Goal: Information Seeking & Learning: Check status

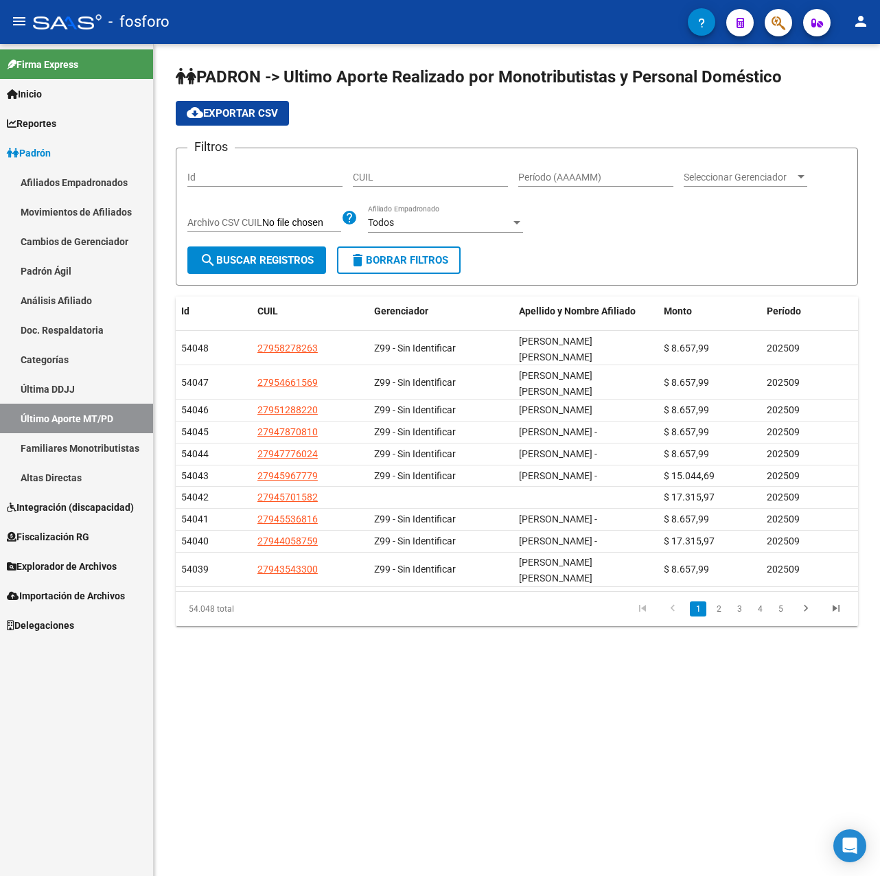
click at [545, 184] on div "Período (AAAAMM)" at bounding box center [595, 172] width 155 height 27
click at [544, 182] on input "Período (AAAAMM)" at bounding box center [595, 178] width 155 height 12
type input "202509"
click at [253, 265] on span "search Buscar Registros" at bounding box center [257, 260] width 114 height 12
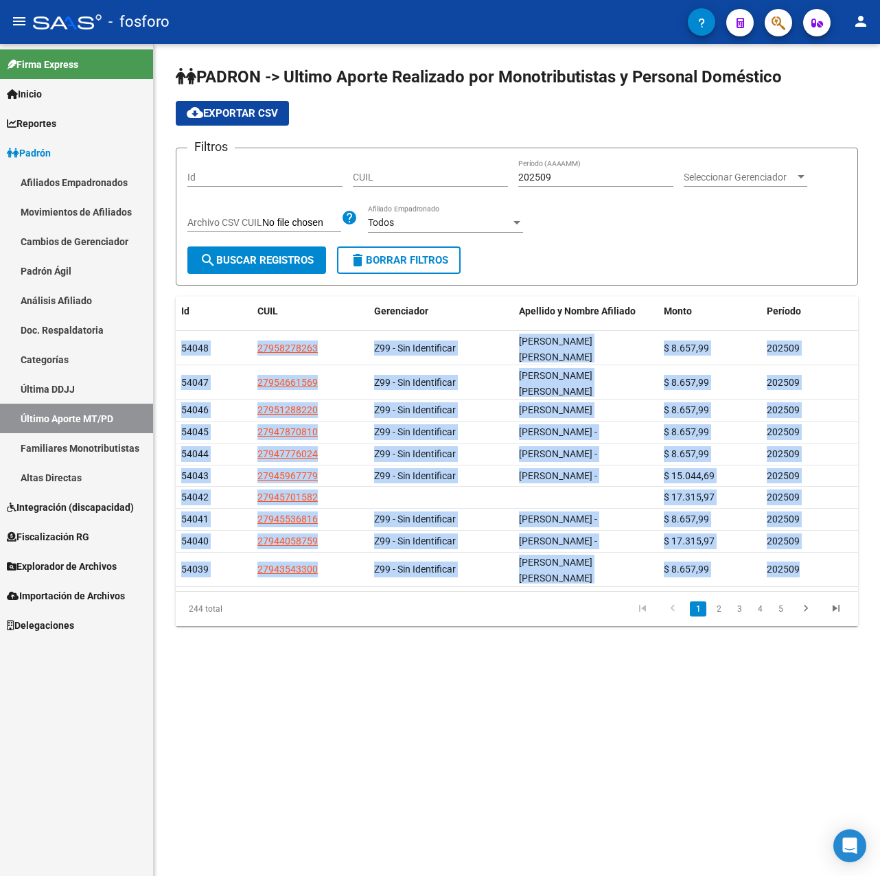
drag, startPoint x: 806, startPoint y: 586, endPoint x: 162, endPoint y: 333, distance: 691.8
click at [162, 333] on div "PADRON -> Ultimo Aporte Realizado por Monotributistas y Personal Doméstico clou…" at bounding box center [517, 357] width 726 height 626
drag, startPoint x: 851, startPoint y: 630, endPoint x: 157, endPoint y: 323, distance: 758.3
click at [157, 323] on div "PADRON -> Ultimo Aporte Realizado por Monotributistas y Personal Doméstico clou…" at bounding box center [517, 357] width 726 height 626
click at [330, 621] on datatable-pager "1 2 3 4 5" at bounding box center [584, 608] width 535 height 23
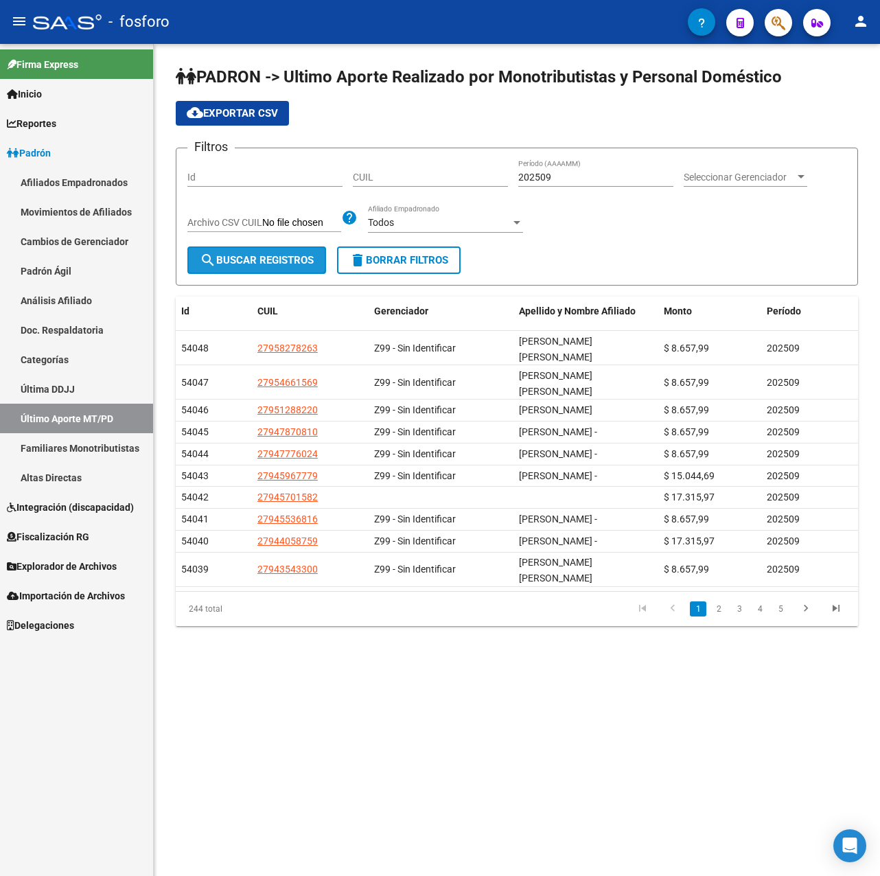
click at [299, 257] on span "search Buscar Registros" at bounding box center [257, 260] width 114 height 12
click at [322, 704] on mat-sidenav-content "PADRON -> Ultimo Aporte Realizado por Monotributistas y Personal Doméstico clou…" at bounding box center [517, 460] width 726 height 832
click at [47, 115] on link "Reportes" at bounding box center [76, 123] width 153 height 30
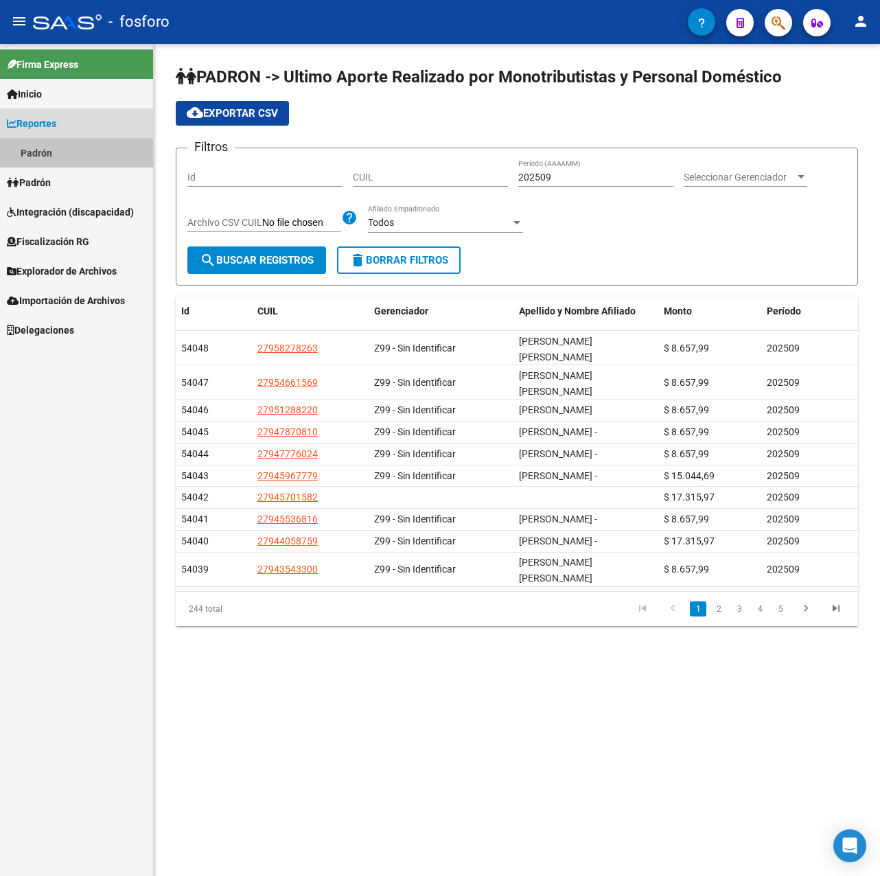
click at [48, 148] on link "Padrón" at bounding box center [76, 153] width 153 height 30
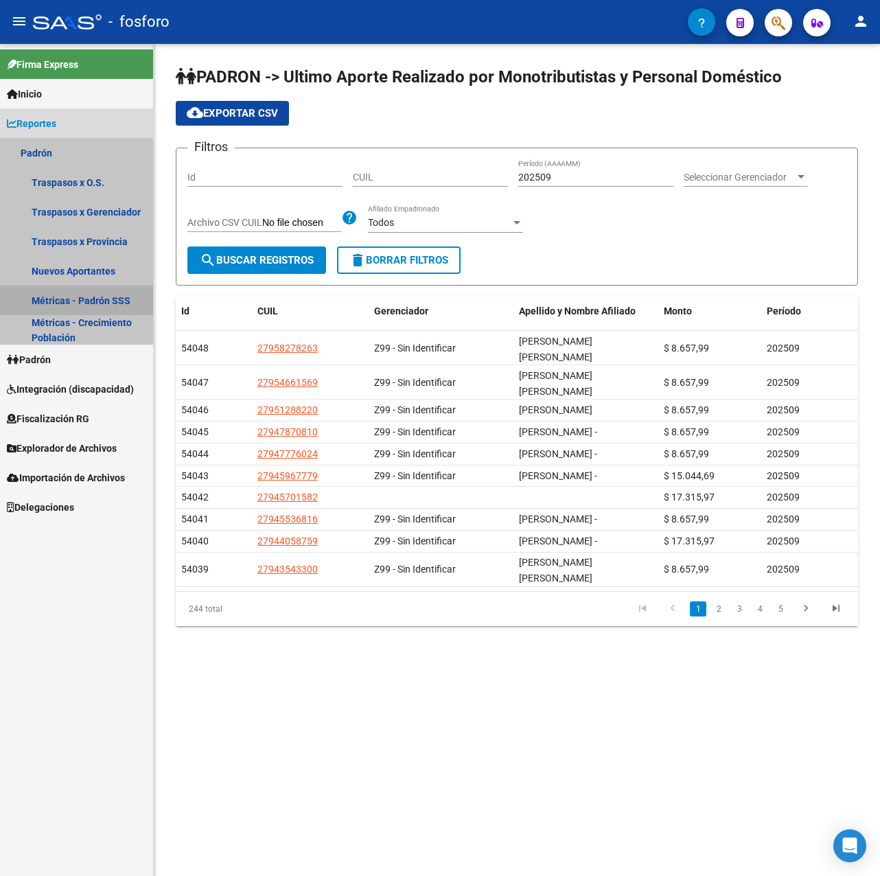
click at [95, 299] on link "Métricas - Padrón SSS" at bounding box center [76, 301] width 153 height 30
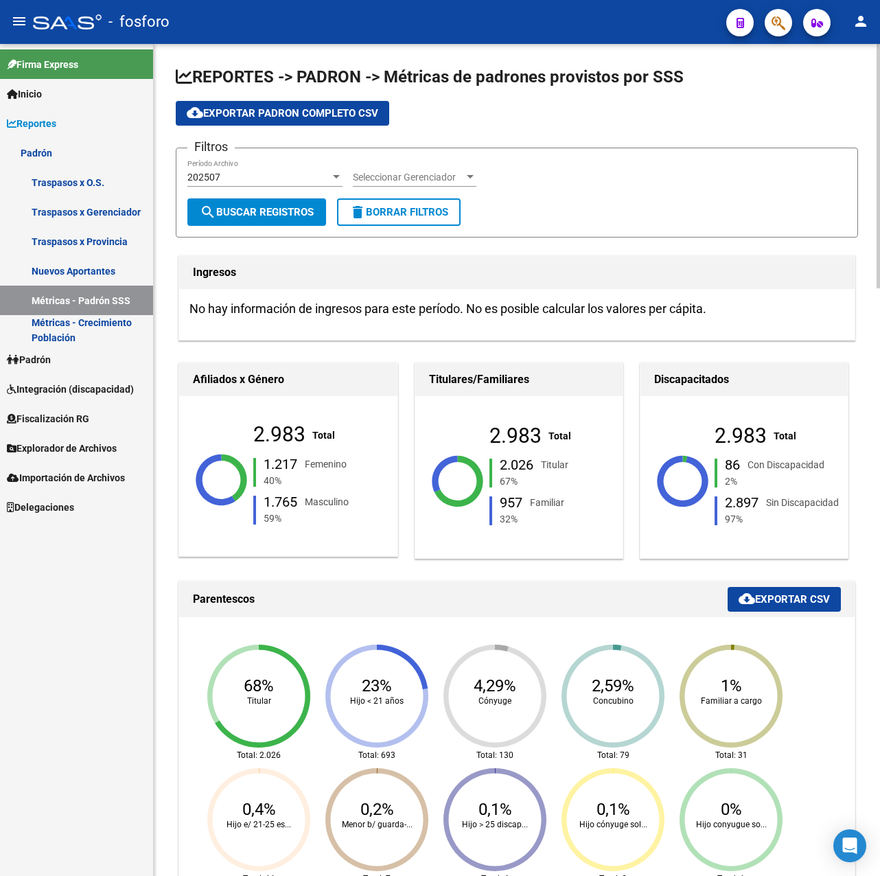
click at [271, 211] on span "search Buscar Registros" at bounding box center [257, 212] width 114 height 12
drag, startPoint x: 275, startPoint y: 304, endPoint x: 365, endPoint y: 311, distance: 90.2
click at [365, 311] on h3 "No hay información de ingresos para este período. No es posible calcular los va…" at bounding box center [516, 308] width 655 height 19
drag, startPoint x: 365, startPoint y: 311, endPoint x: 485, endPoint y: 316, distance: 120.9
click at [485, 316] on h3 "No hay información de ingresos para este período. No es posible calcular los va…" at bounding box center [516, 308] width 655 height 19
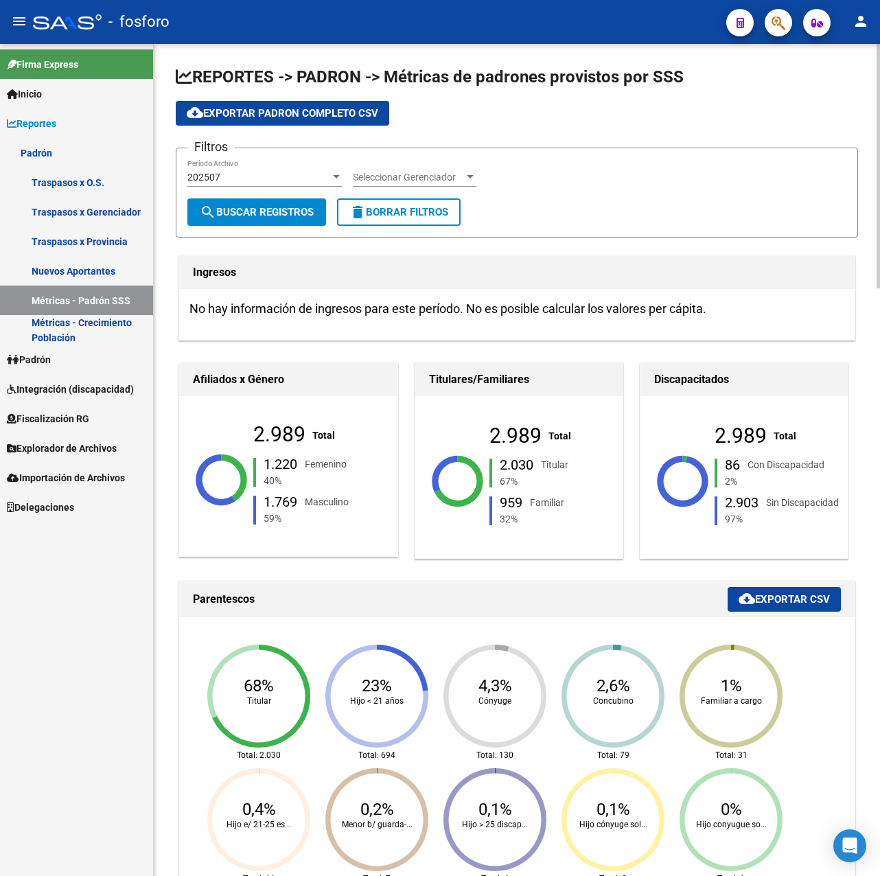
click at [276, 115] on span "cloud_download Exportar Padron Completo CSV" at bounding box center [283, 113] width 192 height 12
drag, startPoint x: 113, startPoint y: 676, endPoint x: 113, endPoint y: 620, distance: 56.3
click at [113, 676] on div "Firma Express Inicio Calendario SSS Instructivos Contacto OS Reportes Padrón Tr…" at bounding box center [76, 460] width 153 height 832
click at [94, 300] on link "Métricas - Padrón SSS" at bounding box center [76, 301] width 153 height 30
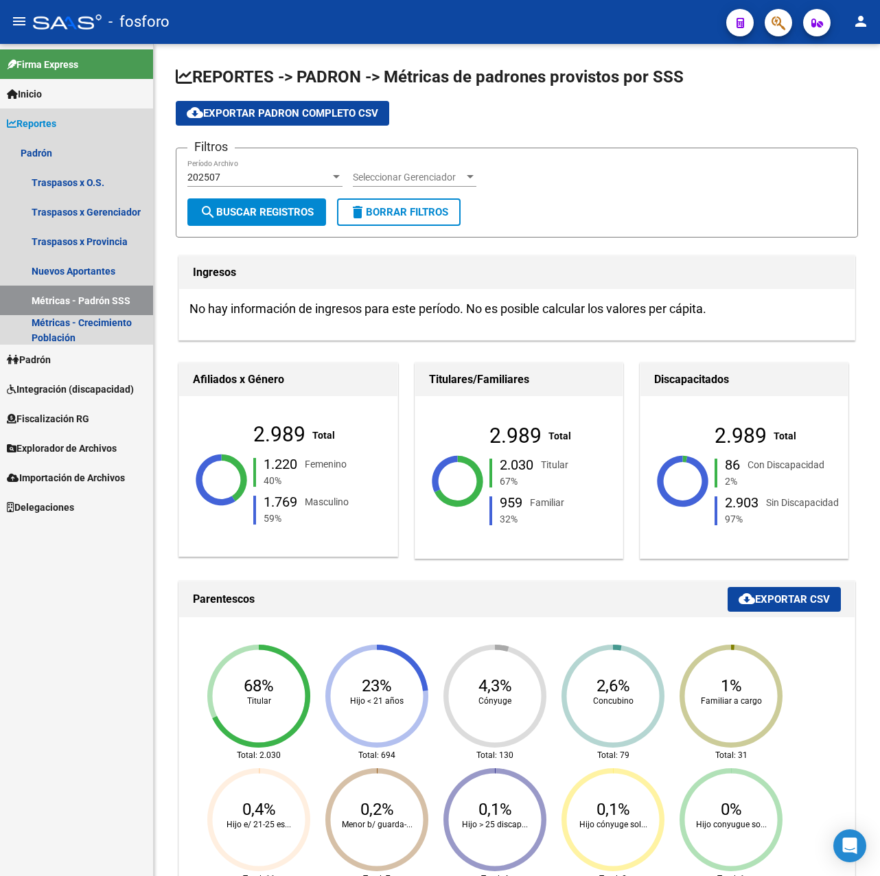
click at [41, 126] on span "Reportes" at bounding box center [31, 123] width 49 height 15
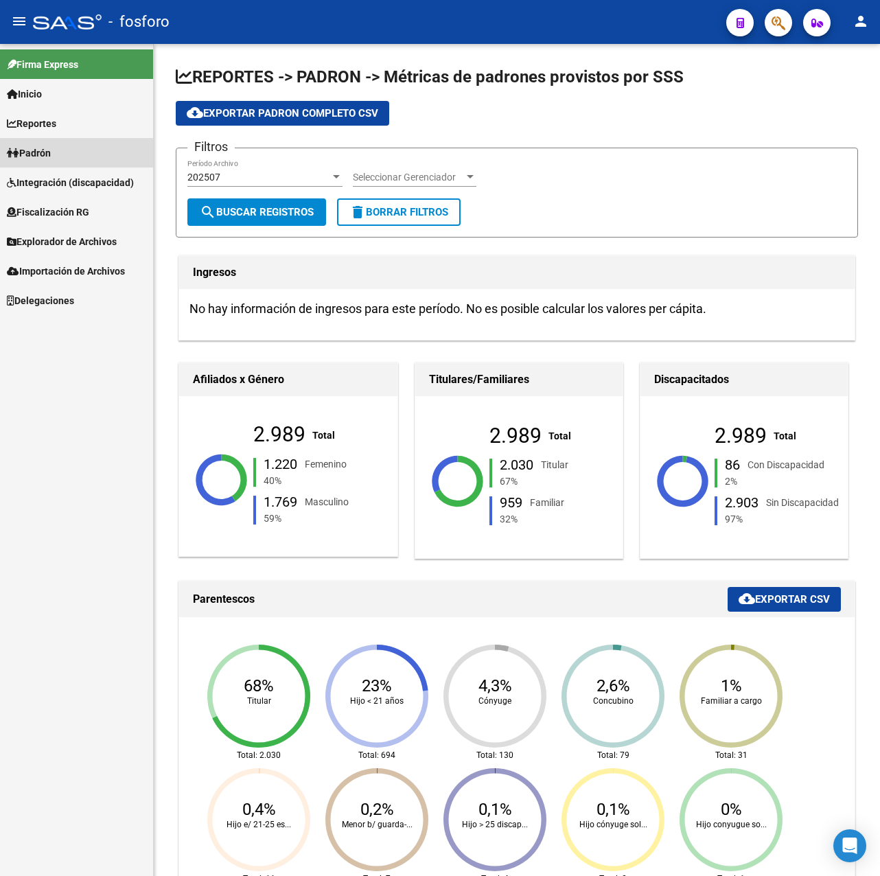
click at [51, 155] on span "Padrón" at bounding box center [29, 153] width 44 height 15
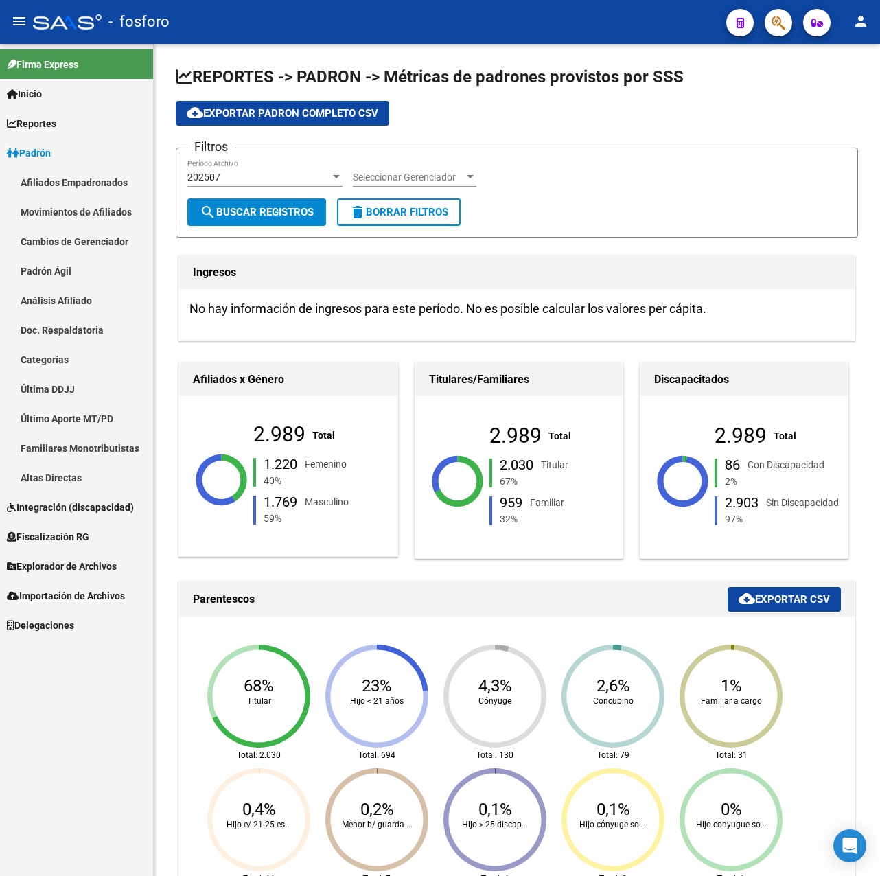
click at [84, 423] on link "Último Aporte MT/PD" at bounding box center [76, 419] width 153 height 30
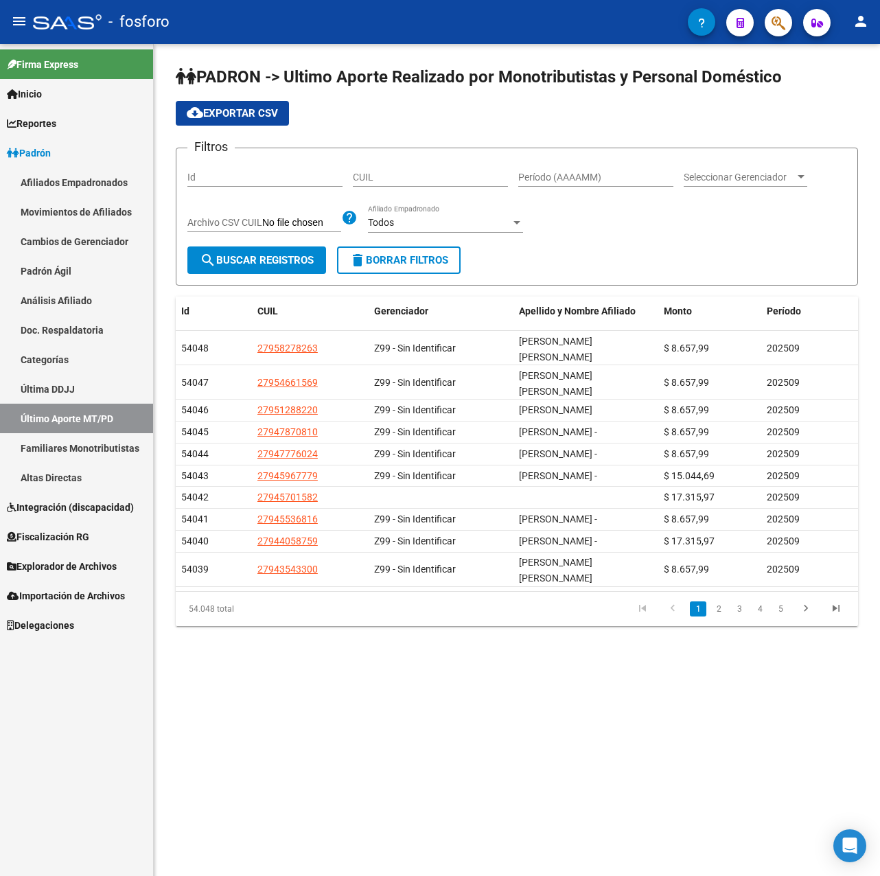
click at [534, 177] on input "Período (AAAAMM)" at bounding box center [595, 178] width 155 height 12
click at [542, 179] on input "Período (AAAAMM)" at bounding box center [595, 178] width 155 height 12
click at [279, 248] on button "search Buscar Registros" at bounding box center [256, 259] width 139 height 27
click at [268, 117] on span "cloud_download Exportar CSV" at bounding box center [232, 113] width 91 height 12
drag, startPoint x: 546, startPoint y: 177, endPoint x: 553, endPoint y: 174, distance: 8.3
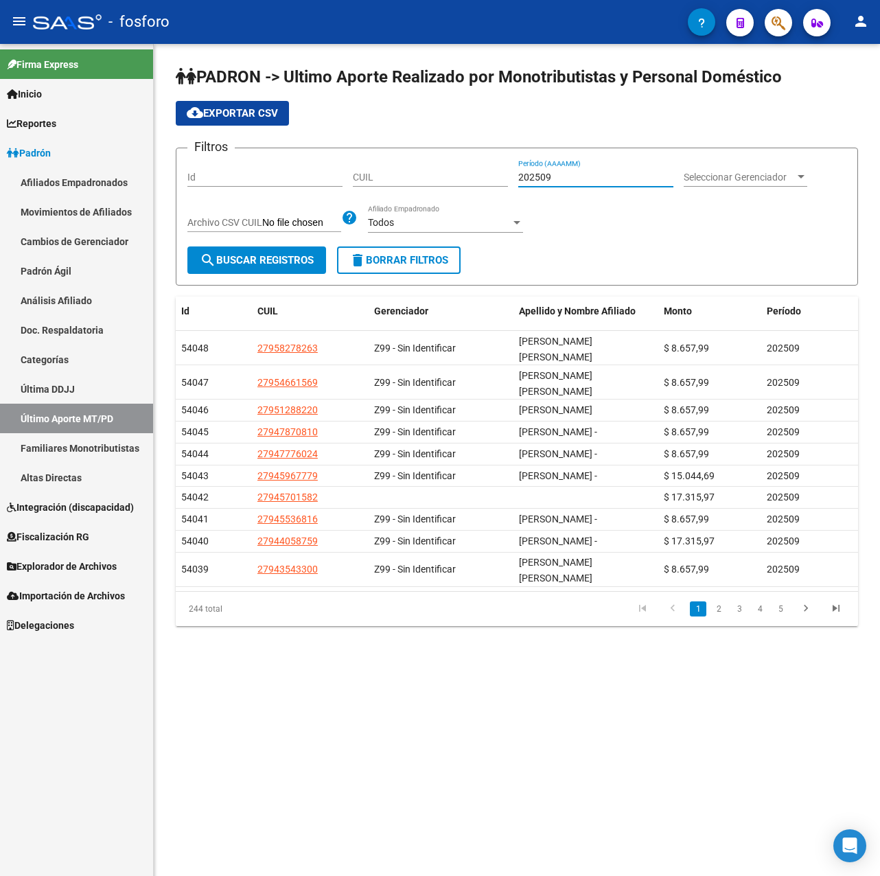
click at [553, 174] on input "202509" at bounding box center [595, 178] width 155 height 12
click at [250, 253] on button "search Buscar Registros" at bounding box center [256, 259] width 139 height 27
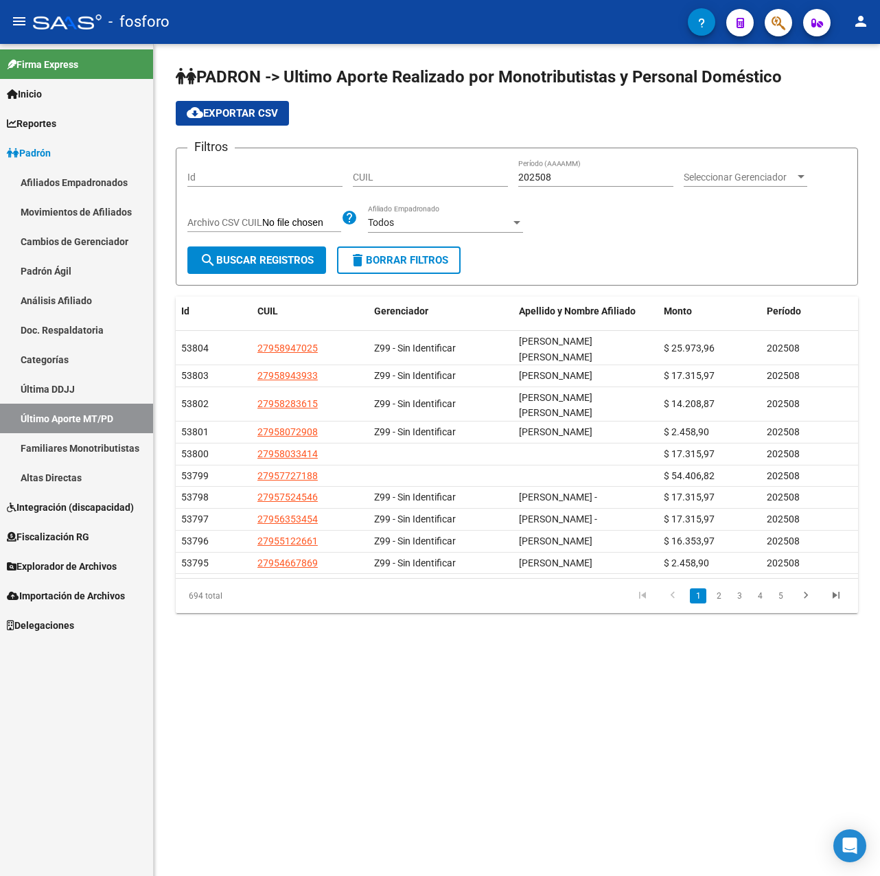
click at [255, 109] on span "cloud_download Exportar CSV" at bounding box center [232, 113] width 91 height 12
drag, startPoint x: 367, startPoint y: 762, endPoint x: 580, endPoint y: 282, distance: 525.3
click at [367, 762] on mat-sidenav-content "PADRON -> Ultimo Aporte Realizado por Monotributistas y Personal Doméstico clou…" at bounding box center [517, 460] width 726 height 832
drag, startPoint x: 544, startPoint y: 176, endPoint x: 575, endPoint y: 176, distance: 31.6
click at [575, 176] on input "202508" at bounding box center [595, 178] width 155 height 12
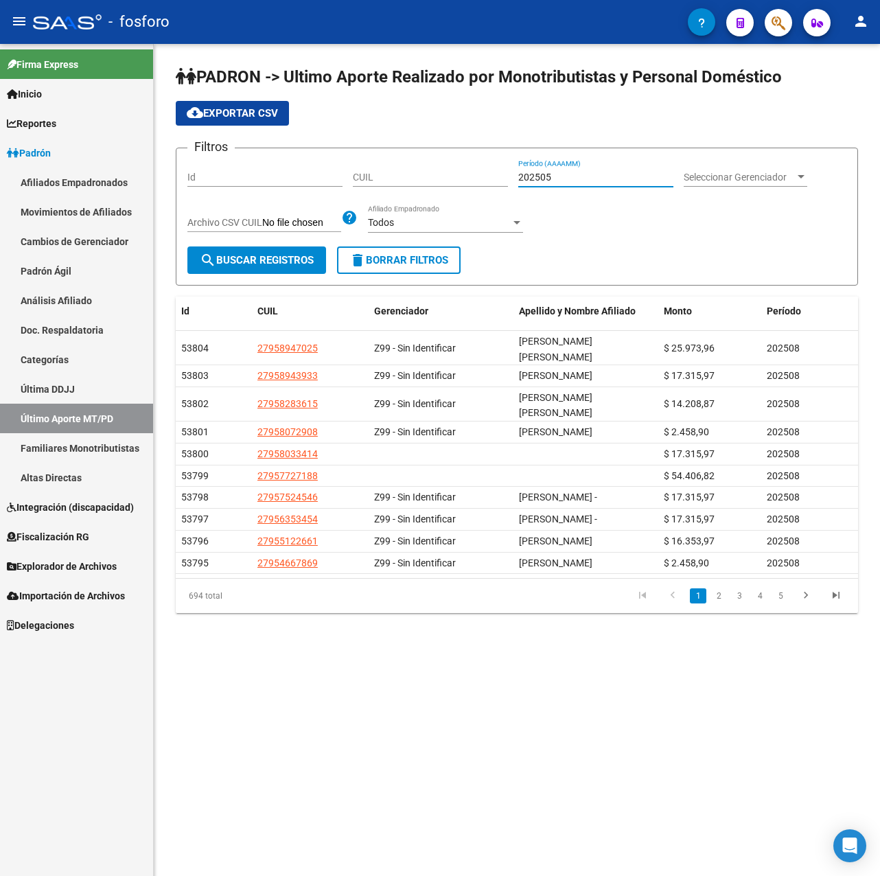
type input "202505"
click at [286, 262] on span "search Buscar Registros" at bounding box center [257, 260] width 114 height 12
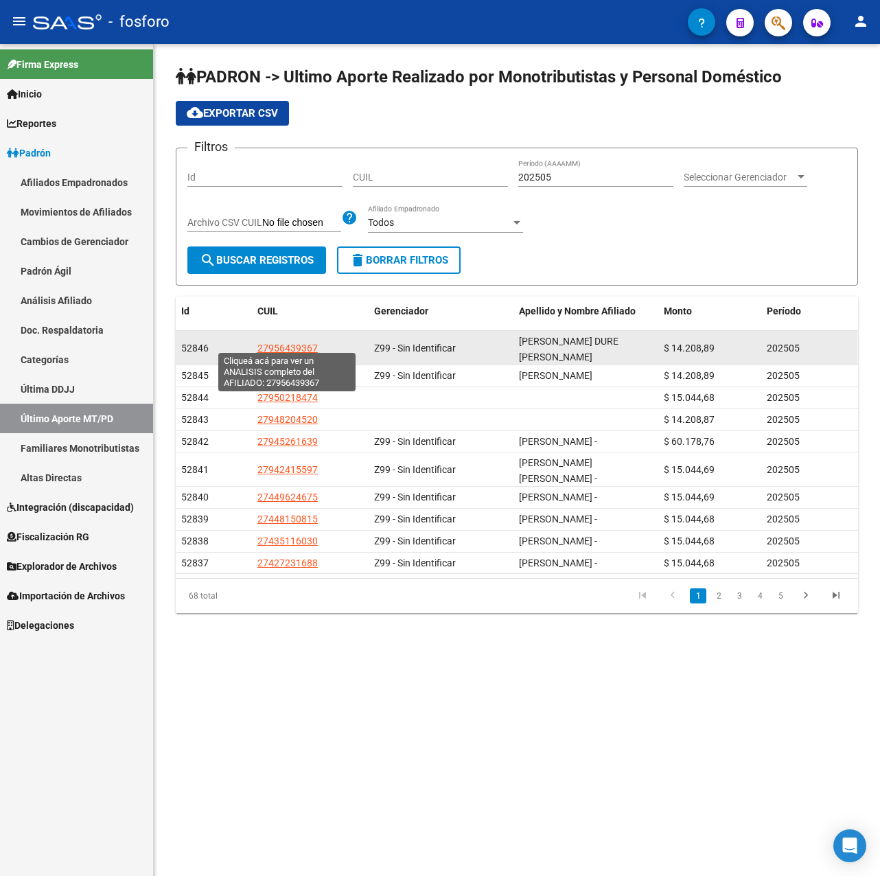
click at [291, 343] on span "27956439367" at bounding box center [287, 348] width 60 height 11
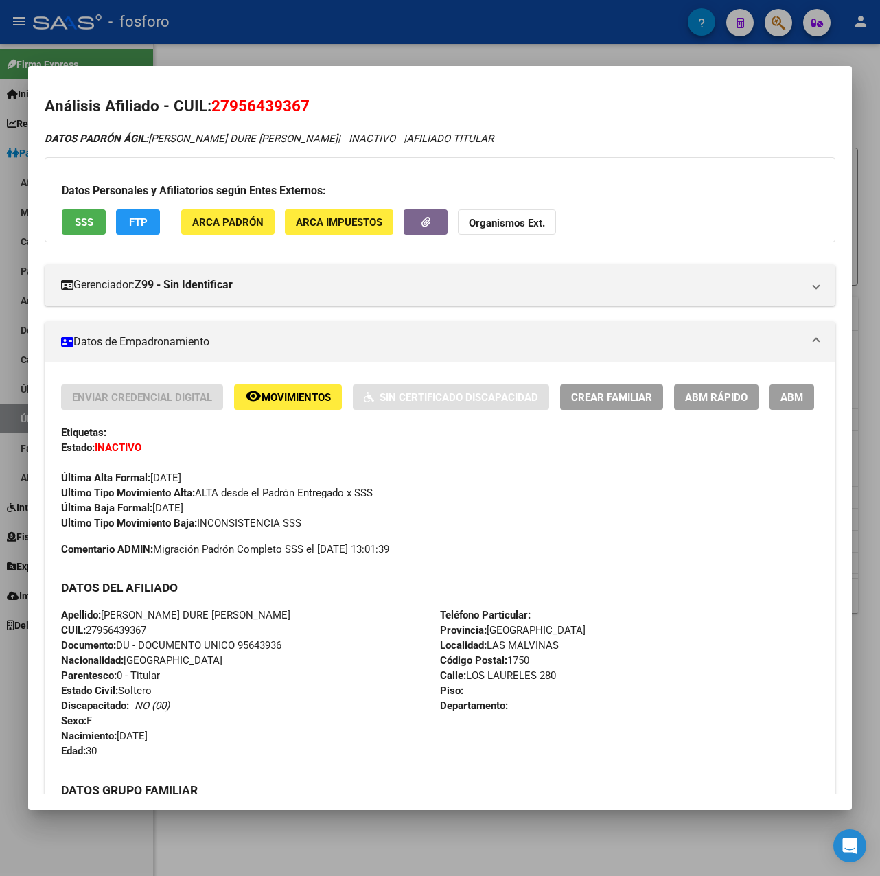
click at [409, 32] on div at bounding box center [440, 438] width 880 height 876
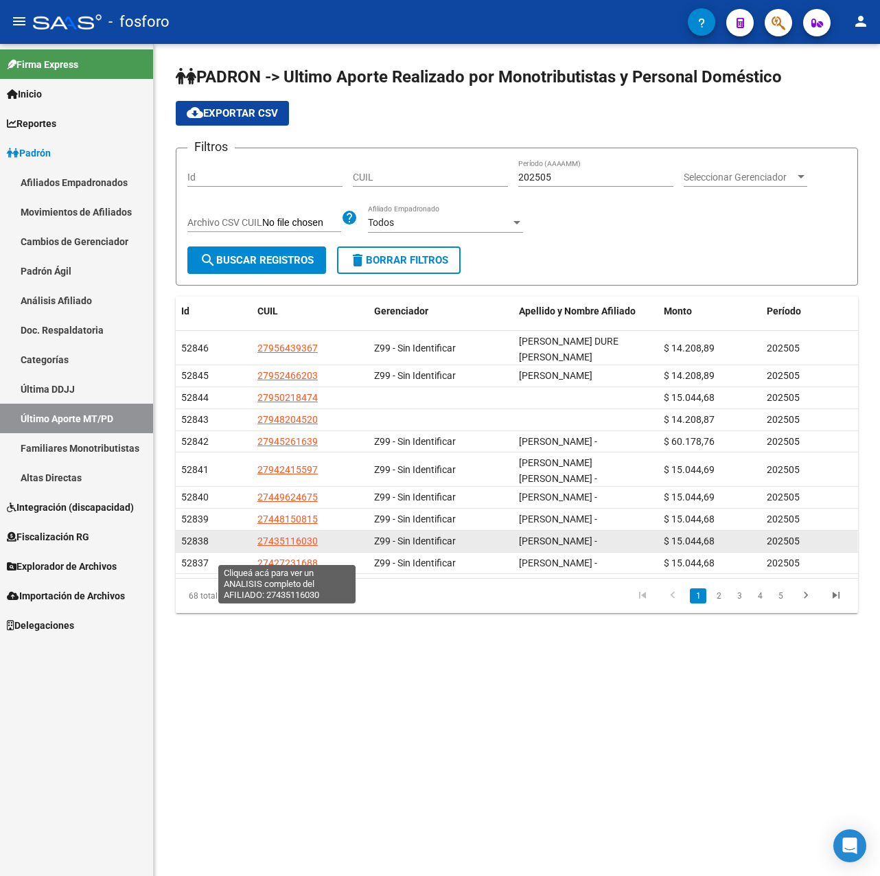
click at [294, 546] on span "27435116030" at bounding box center [287, 541] width 60 height 11
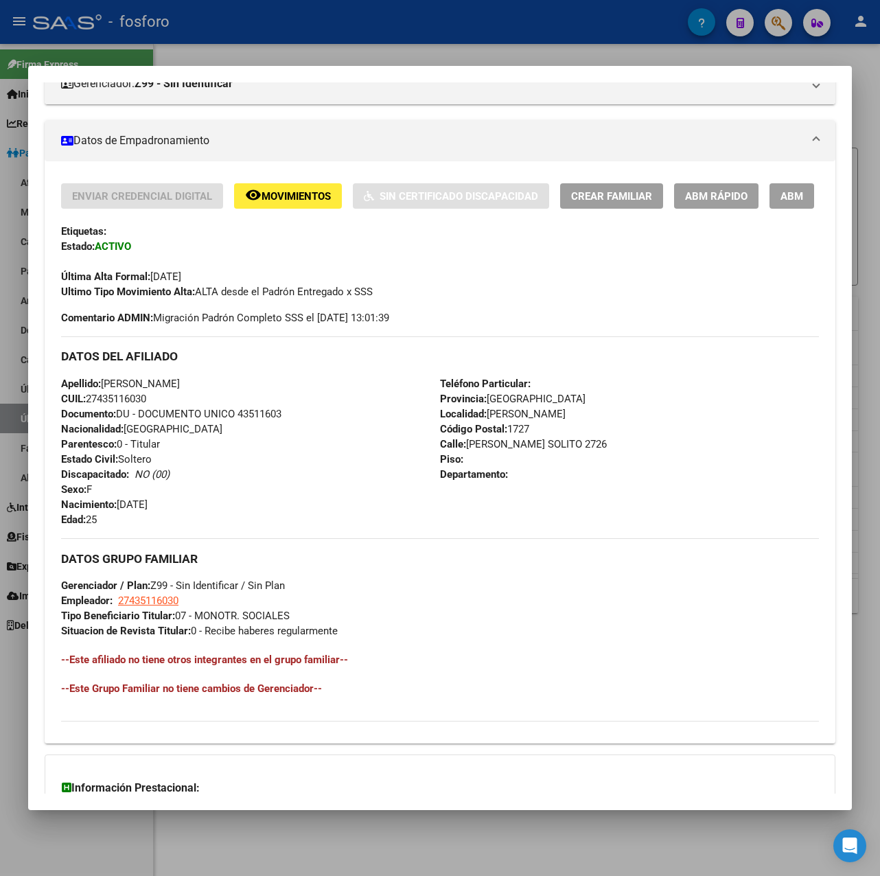
scroll to position [403, 0]
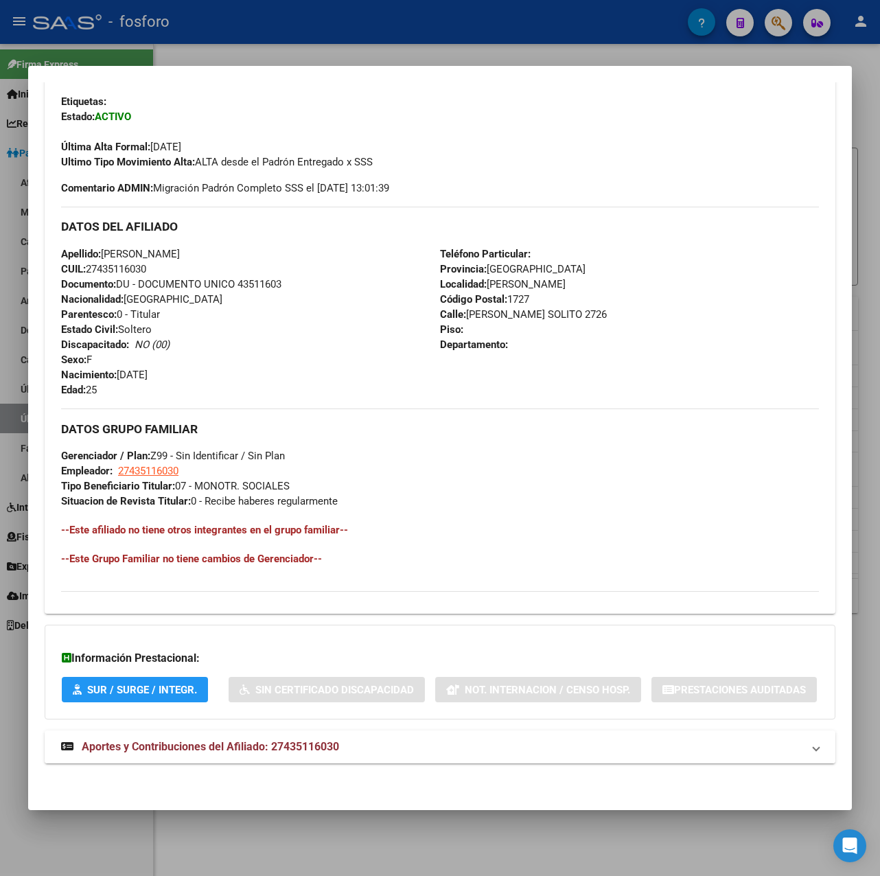
click at [233, 739] on strong "Aportes y Contribuciones del Afiliado: 27435116030" at bounding box center [200, 747] width 278 height 16
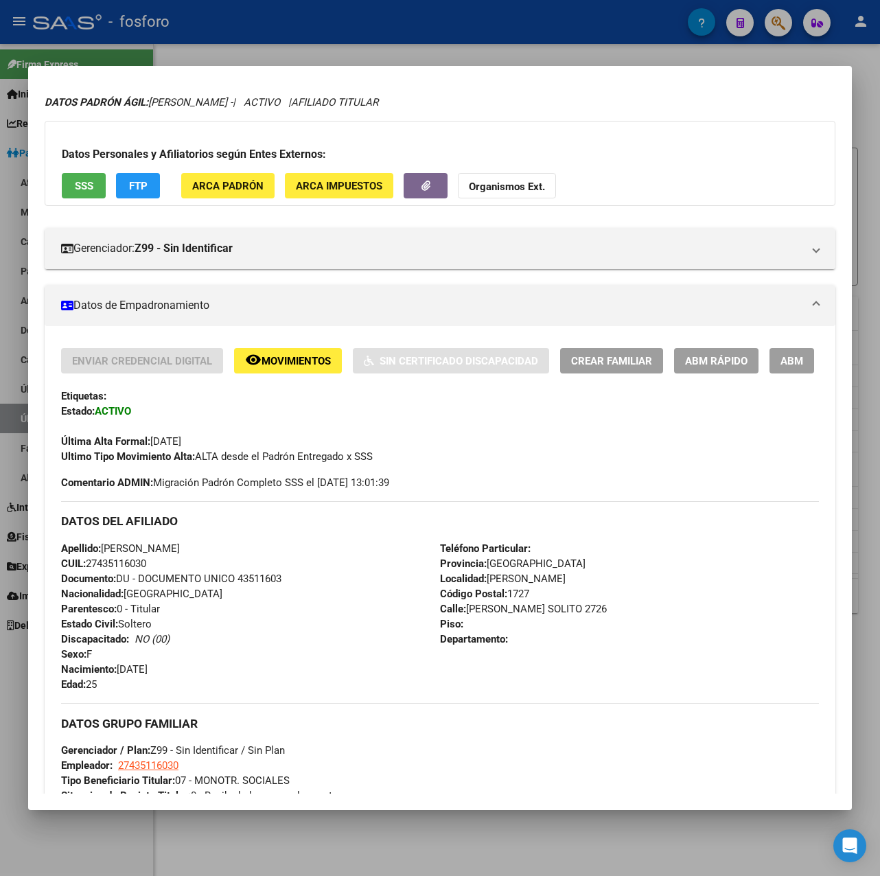
scroll to position [0, 0]
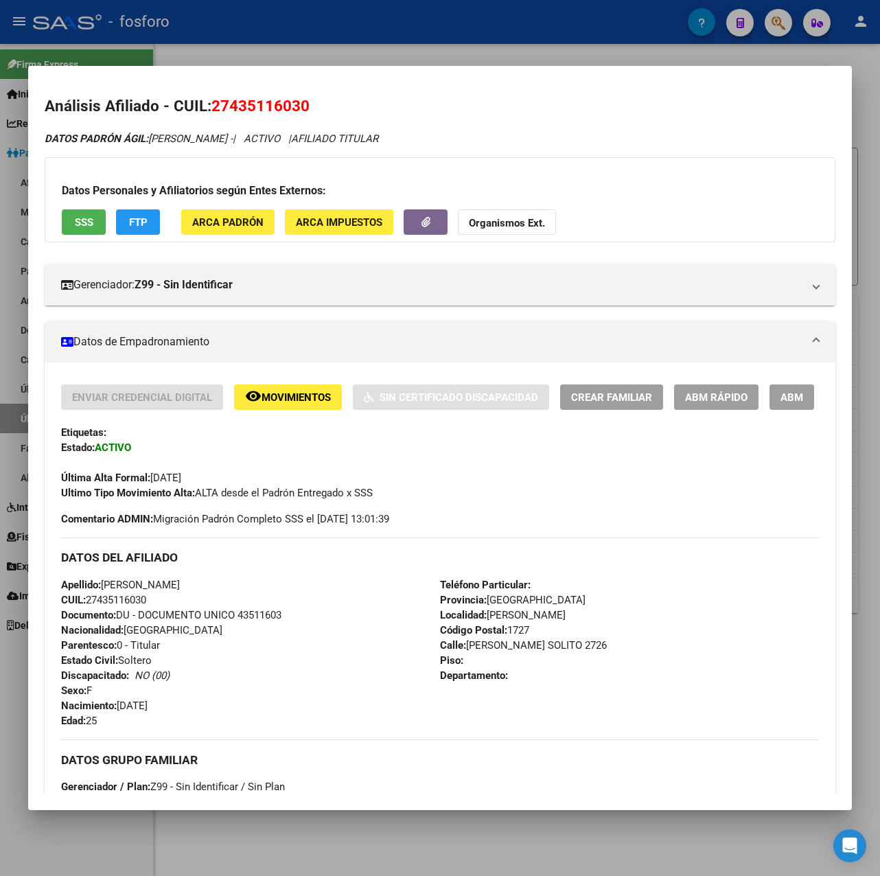
click at [363, 38] on div at bounding box center [440, 438] width 880 height 876
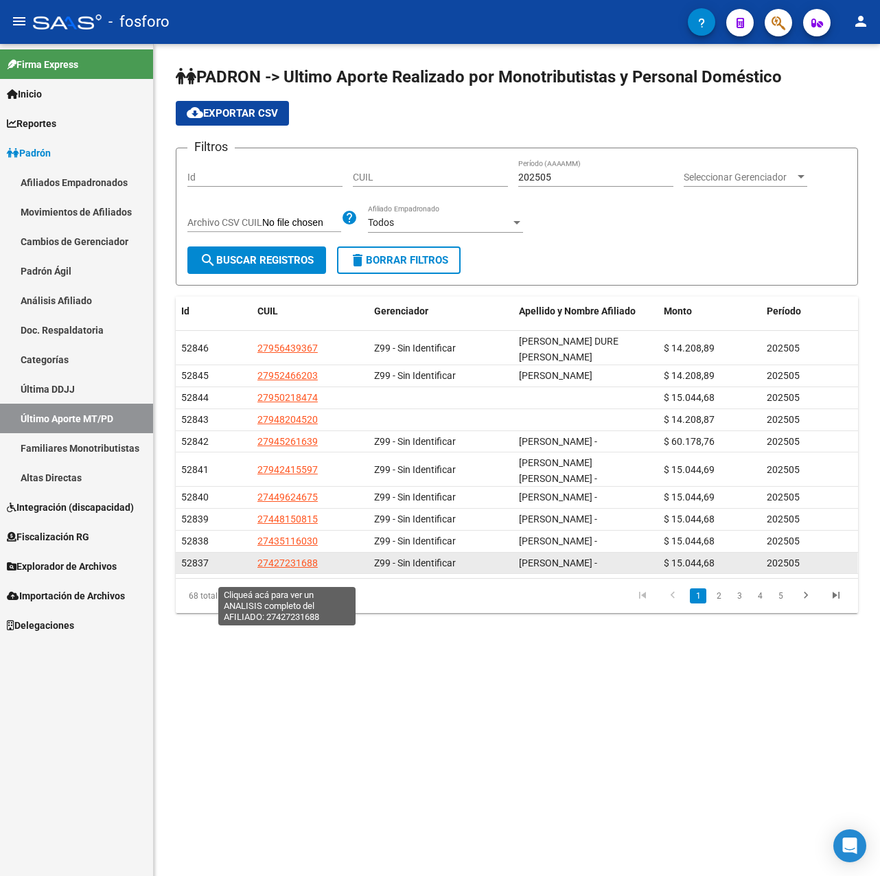
click at [278, 568] on span "27427231688" at bounding box center [287, 562] width 60 height 11
type textarea "27427231688"
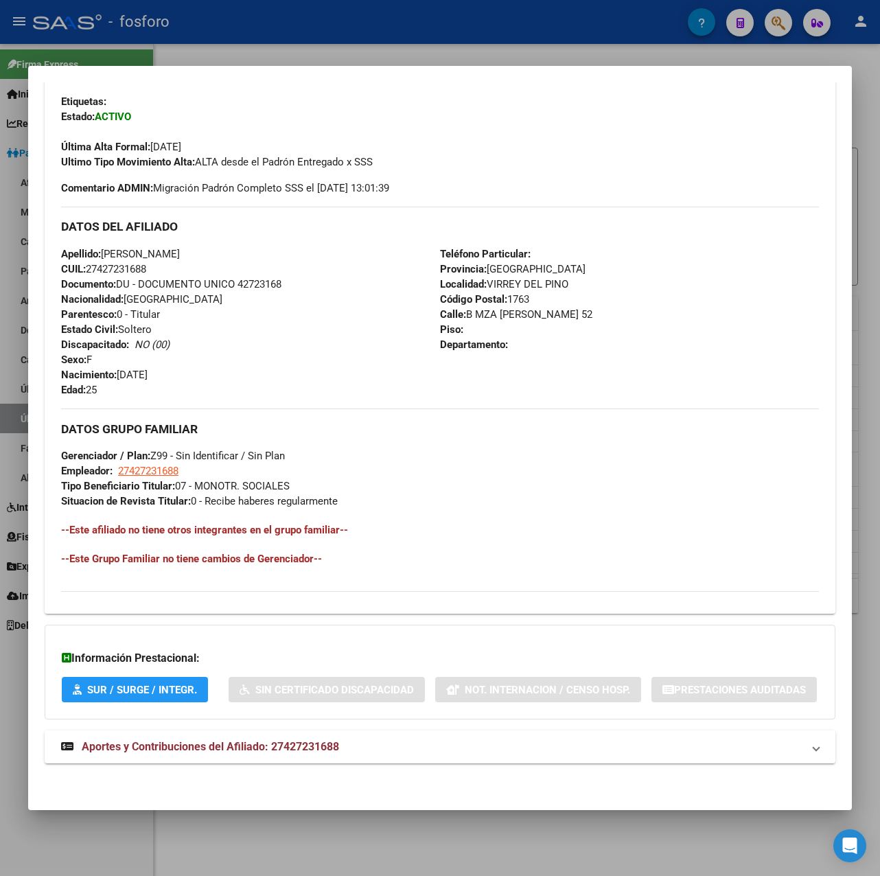
scroll to position [403, 0]
click at [290, 480] on span "Tipo Beneficiario Titular: 07 - MONOTR. SOCIALES" at bounding box center [175, 486] width 229 height 12
drag, startPoint x: 295, startPoint y: 450, endPoint x: 56, endPoint y: 389, distance: 247.4
click at [56, 389] on div "Enviar Credencial Digital remove_red_eye Movimientos Sin Certificado Discapacid…" at bounding box center [440, 328] width 791 height 549
click at [415, 522] on h4 "--Este afiliado no tiene otros integrantes en el grupo familiar--" at bounding box center [440, 529] width 758 height 15
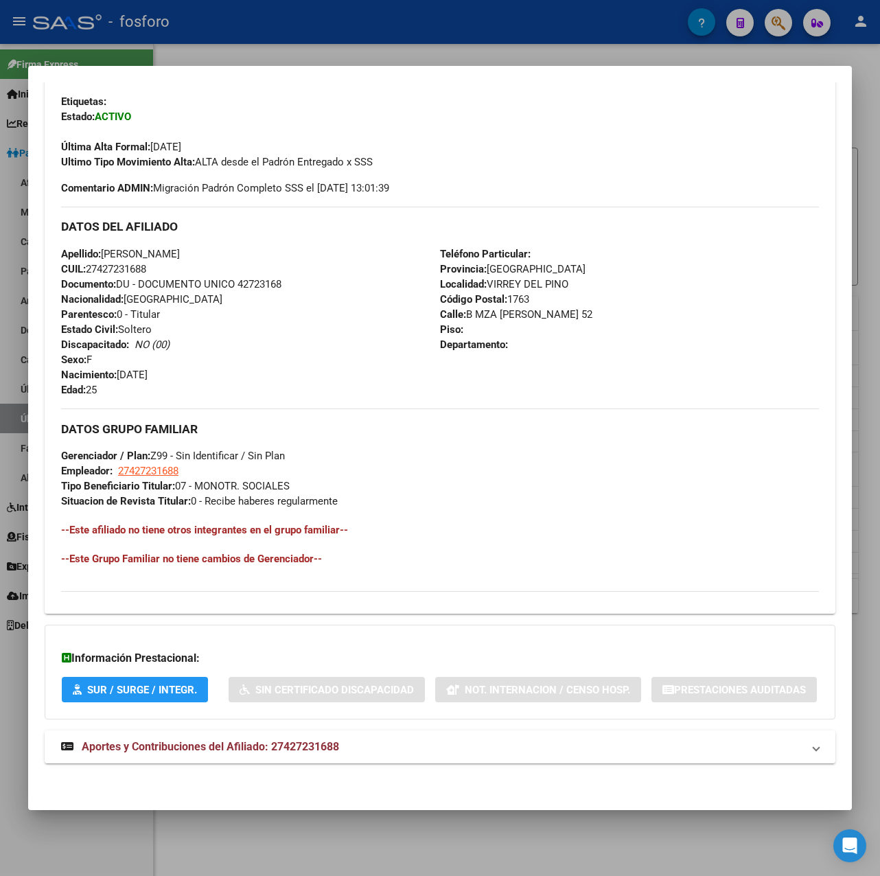
click at [321, 56] on div at bounding box center [440, 438] width 880 height 876
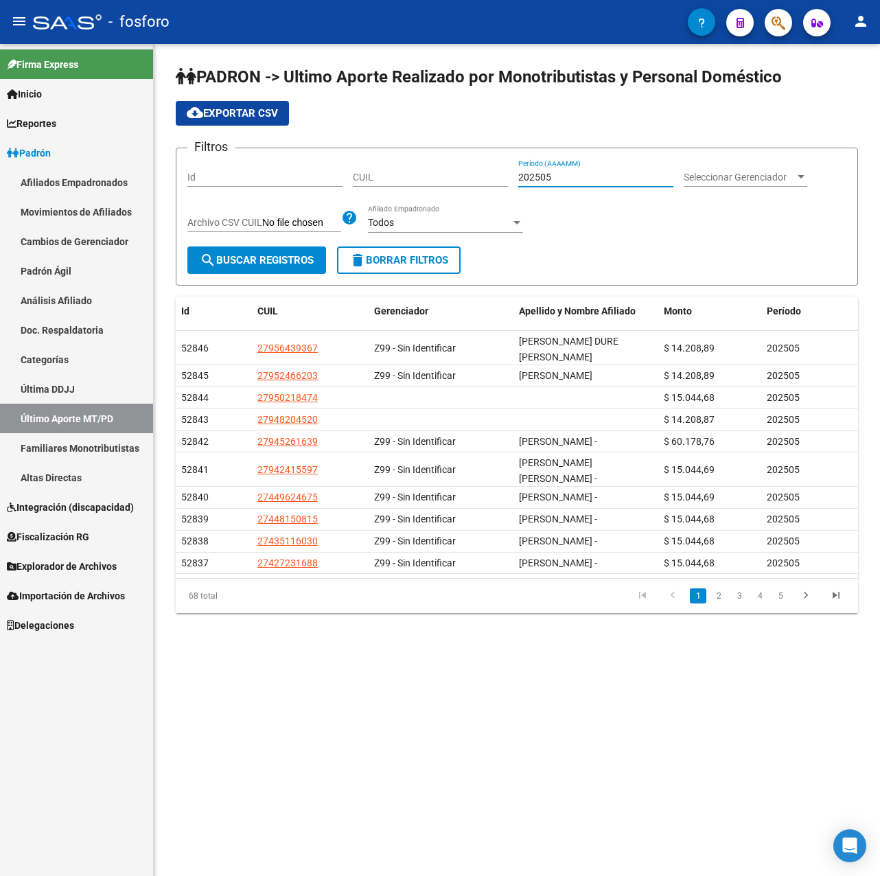
click at [552, 176] on input "202505" at bounding box center [595, 178] width 155 height 12
type input "202504"
click at [301, 268] on button "search Buscar Registros" at bounding box center [256, 259] width 139 height 27
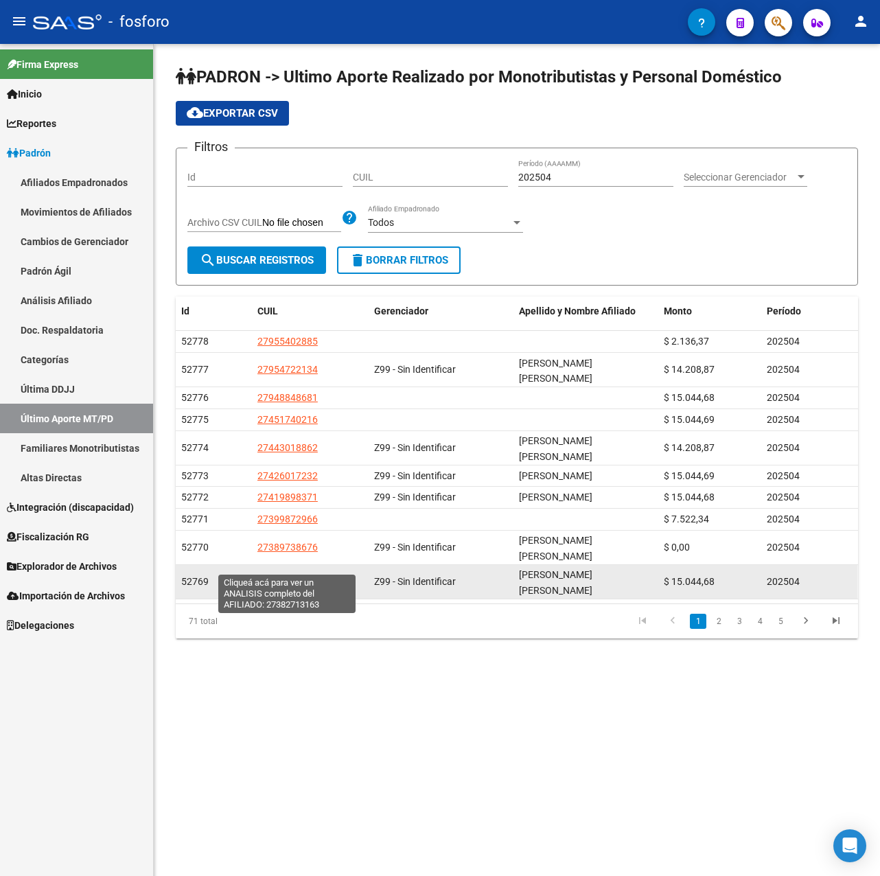
click at [308, 576] on span "27382713163" at bounding box center [287, 581] width 60 height 11
type textarea "27382713163"
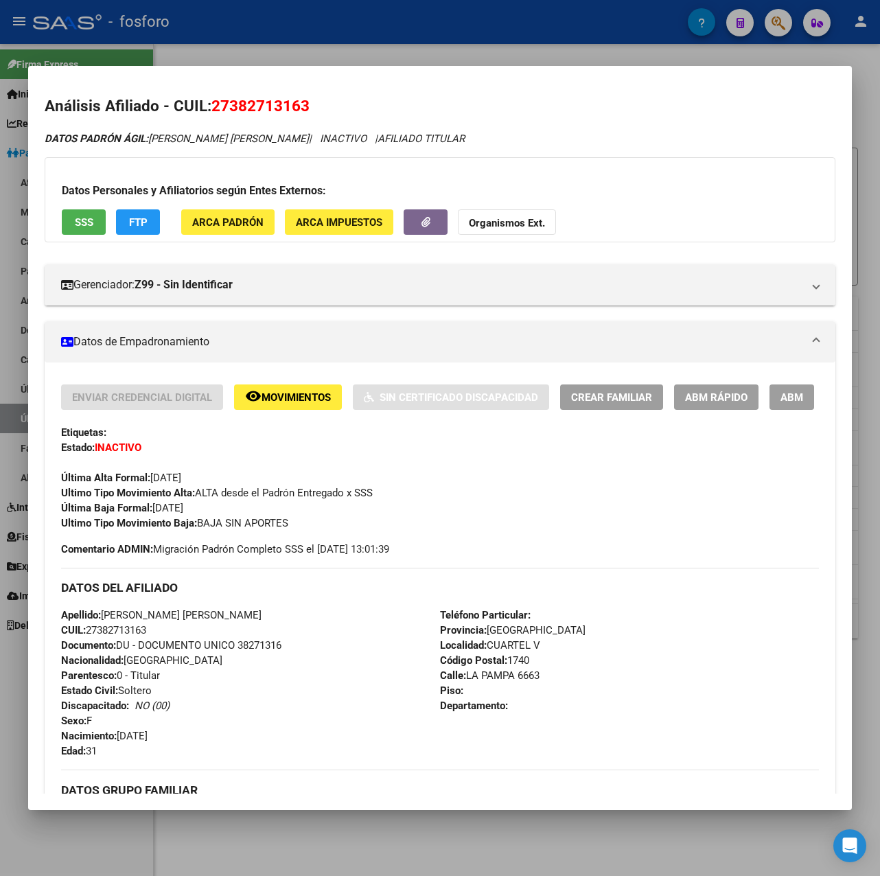
click at [433, 44] on div at bounding box center [440, 438] width 880 height 876
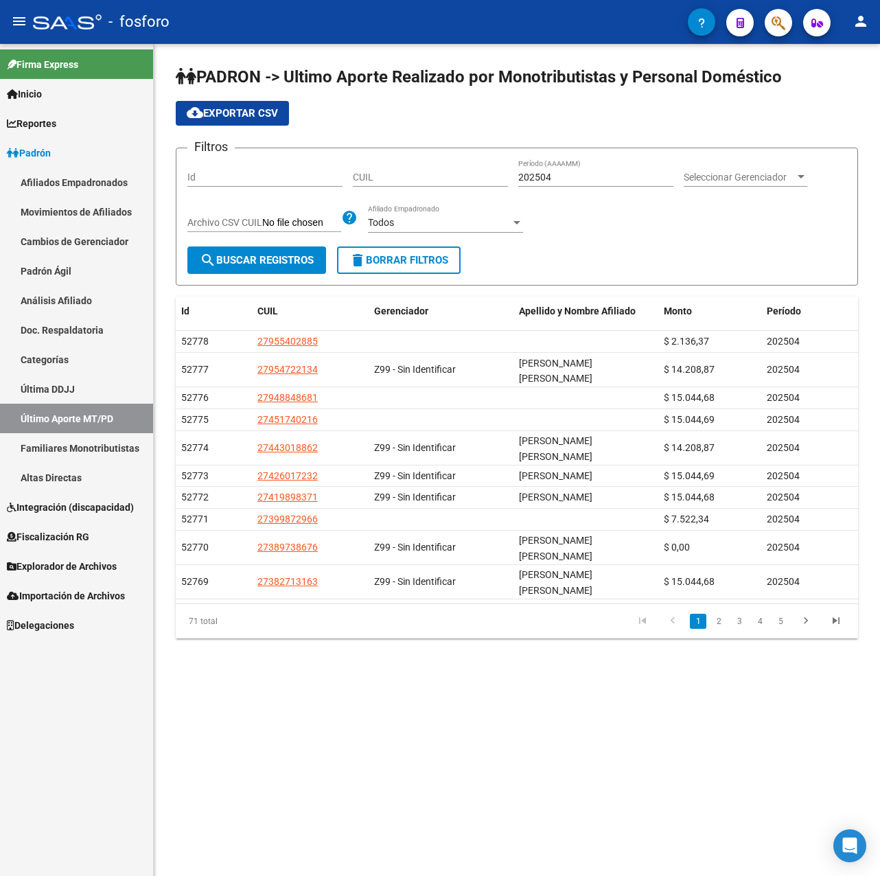
click at [545, 174] on input "202504" at bounding box center [595, 178] width 155 height 12
drag, startPoint x: 544, startPoint y: 174, endPoint x: 552, endPoint y: 170, distance: 9.0
click at [552, 170] on div "202504 Período (AAAAMM)" at bounding box center [595, 172] width 155 height 27
click at [303, 262] on span "search Buscar Registros" at bounding box center [257, 260] width 114 height 12
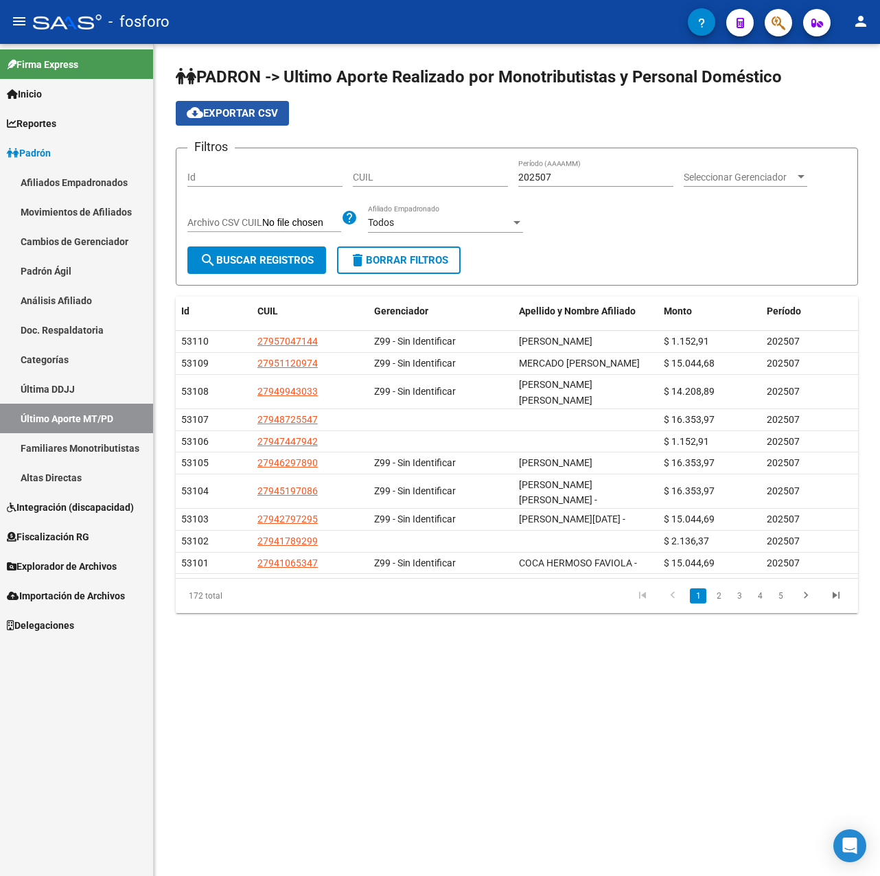
click at [256, 119] on span "cloud_download Exportar CSV" at bounding box center [232, 113] width 91 height 12
click at [379, 117] on div "cloud_download Exportar CSV" at bounding box center [517, 113] width 682 height 25
click at [552, 173] on input "202507" at bounding box center [595, 178] width 155 height 12
type input "202506"
click at [281, 262] on span "search Buscar Registros" at bounding box center [257, 260] width 114 height 12
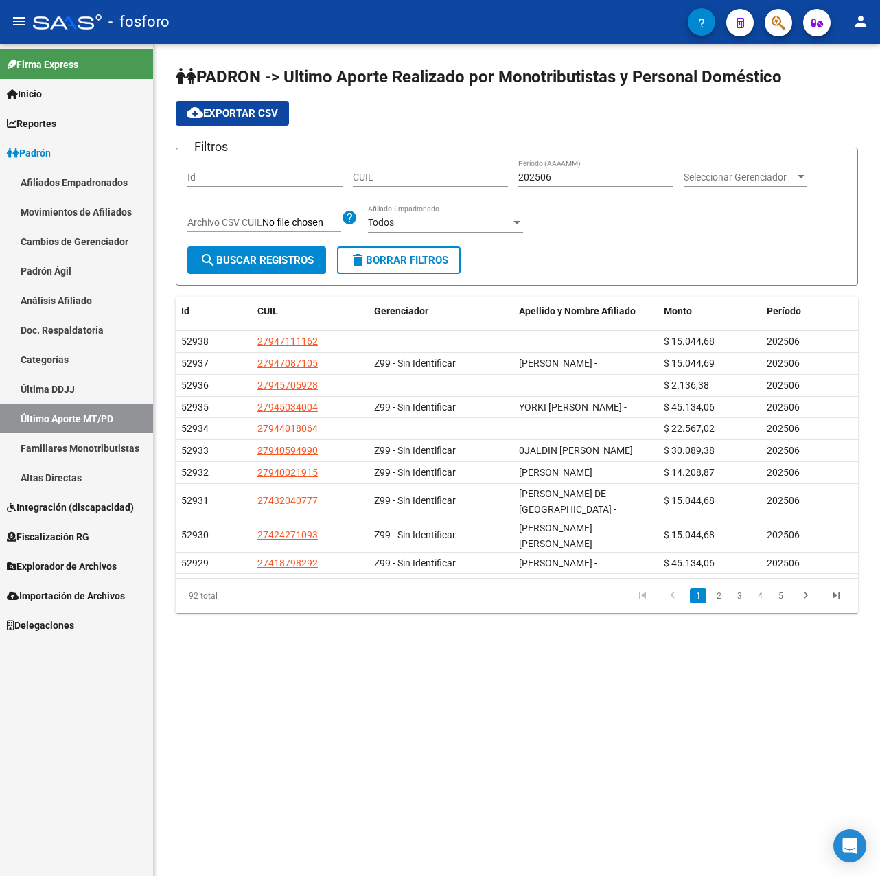
click at [263, 116] on span "cloud_download Exportar CSV" at bounding box center [232, 113] width 91 height 12
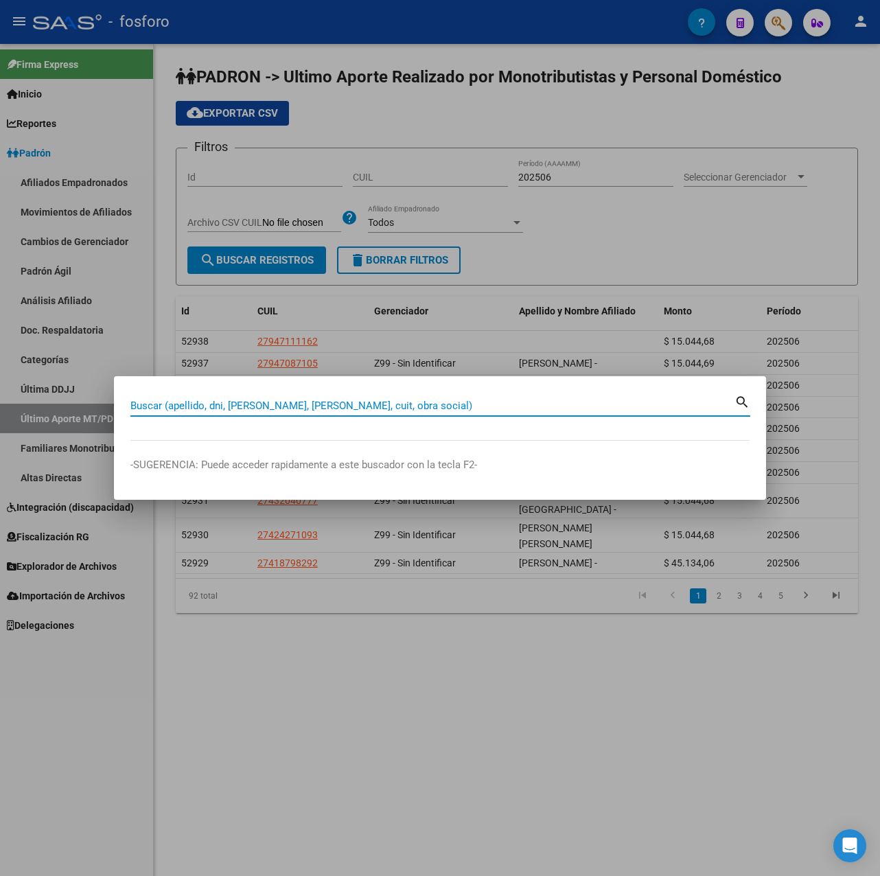
paste input "20-94745043-4"
type input "20947450434"
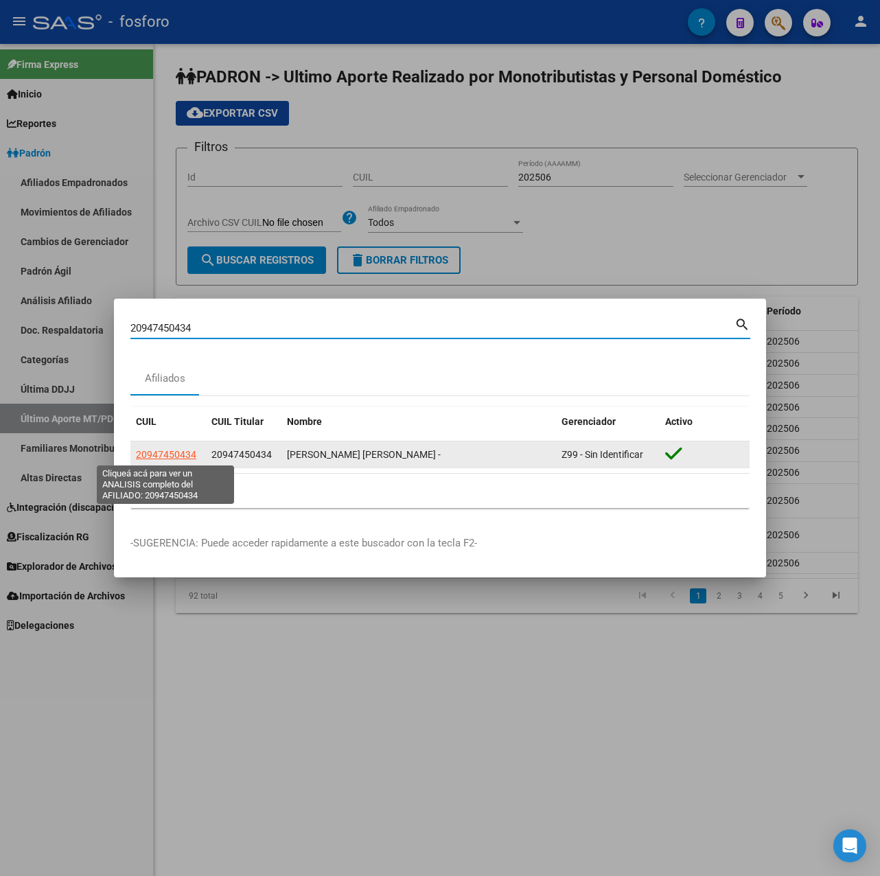
click at [158, 451] on span "20947450434" at bounding box center [166, 454] width 60 height 11
type textarea "20947450434"
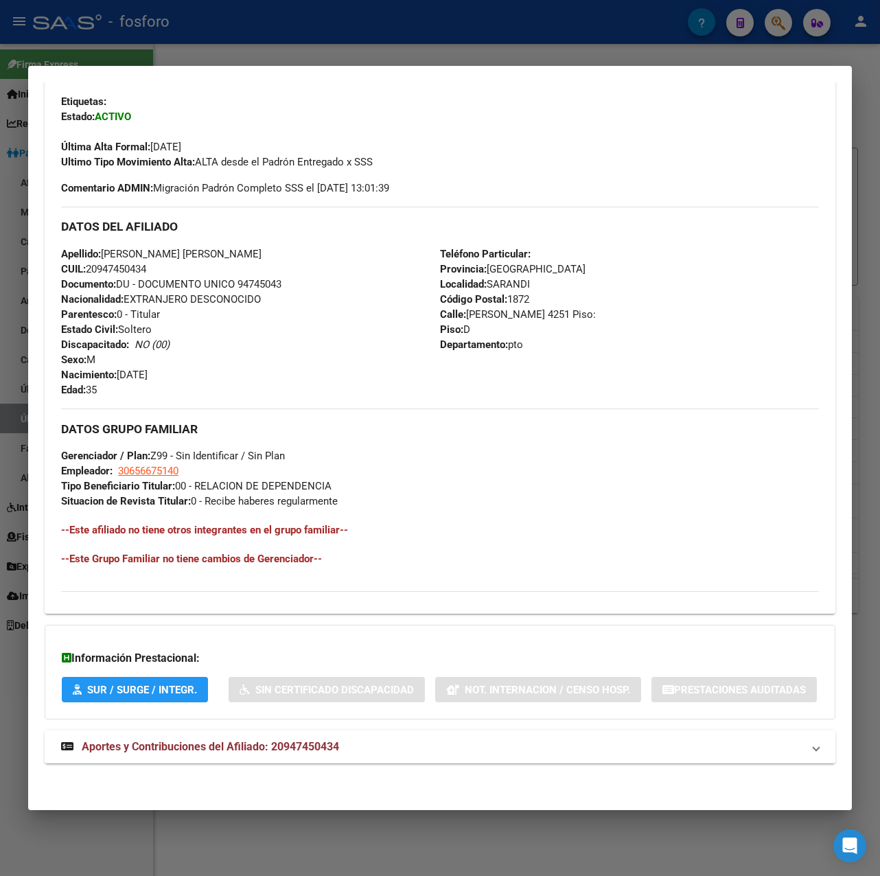
click at [246, 752] on span "Aportes y Contribuciones del Afiliado: 20947450434" at bounding box center [210, 746] width 257 height 13
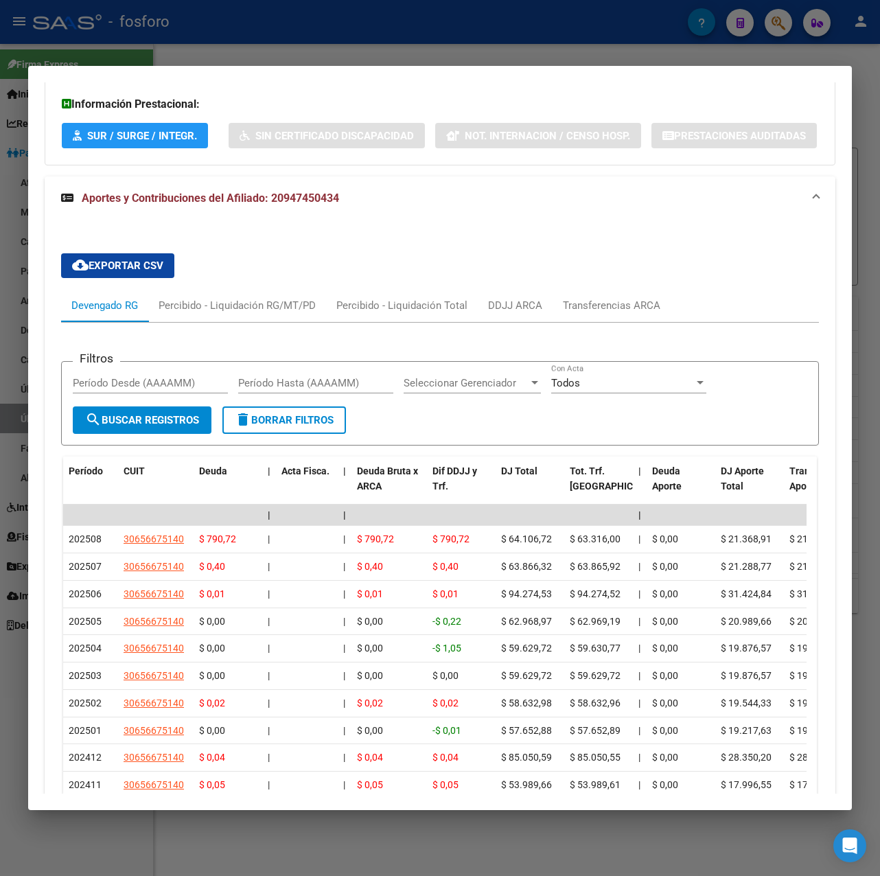
scroll to position [1022, 0]
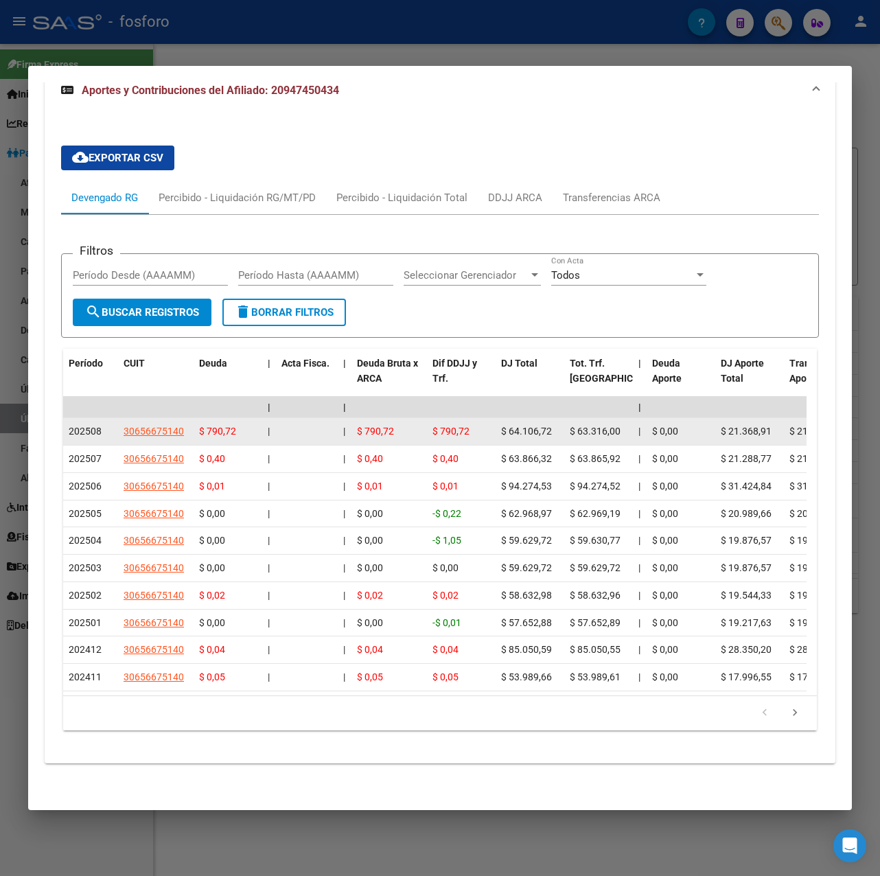
click at [229, 437] on span "$ 790,72" at bounding box center [217, 431] width 37 height 11
drag, startPoint x: 229, startPoint y: 472, endPoint x: 362, endPoint y: 485, distance: 133.8
click at [299, 439] on div at bounding box center [306, 432] width 51 height 16
drag, startPoint x: 493, startPoint y: 479, endPoint x: 536, endPoint y: 477, distance: 43.3
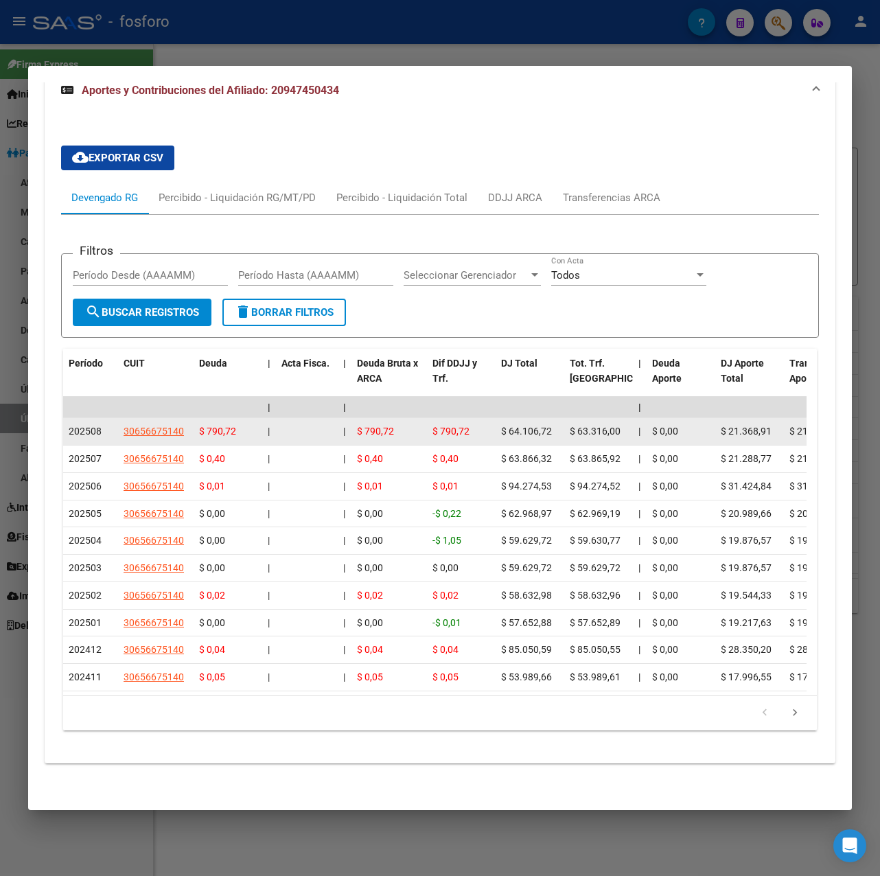
drag, startPoint x: 536, startPoint y: 477, endPoint x: 632, endPoint y: 487, distance: 96.6
click at [632, 445] on datatable-body-cell "$ 63.316,00" at bounding box center [598, 431] width 69 height 27
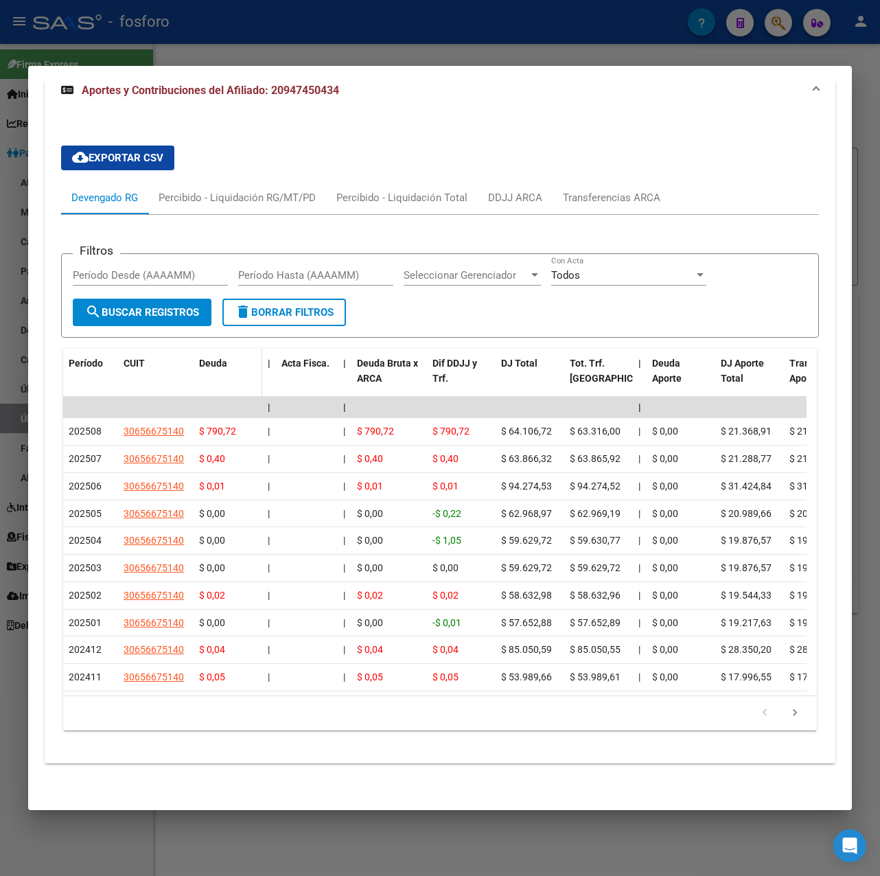
drag, startPoint x: 200, startPoint y: 406, endPoint x: 240, endPoint y: 411, distance: 40.7
click at [240, 371] on div "Deuda" at bounding box center [228, 364] width 58 height 16
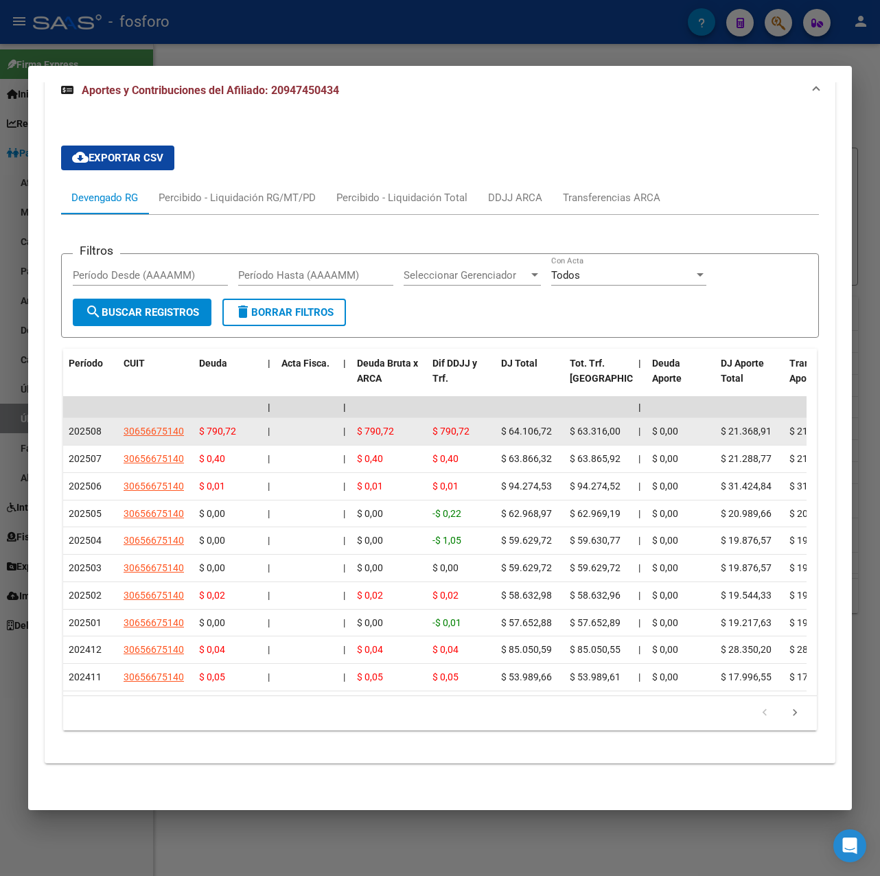
click at [557, 439] on div "$ 64.106,72" at bounding box center [530, 432] width 58 height 16
